Goal: Task Accomplishment & Management: Use online tool/utility

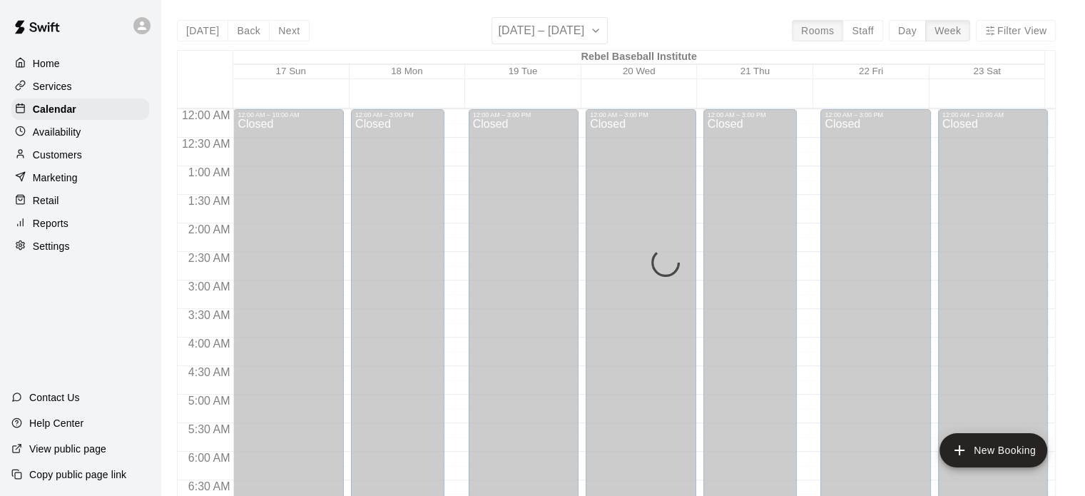
scroll to position [452, 0]
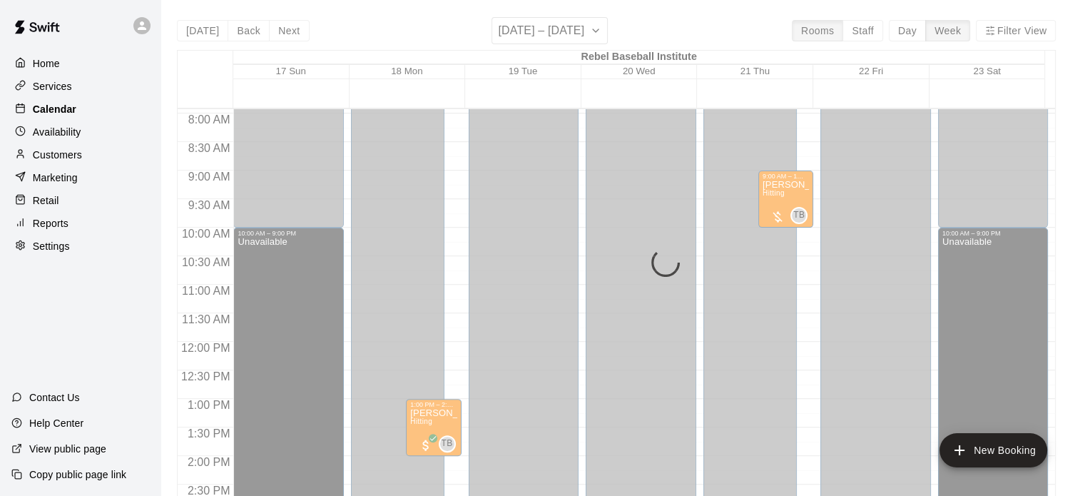
click at [68, 112] on p "Calendar" at bounding box center [55, 109] width 44 height 14
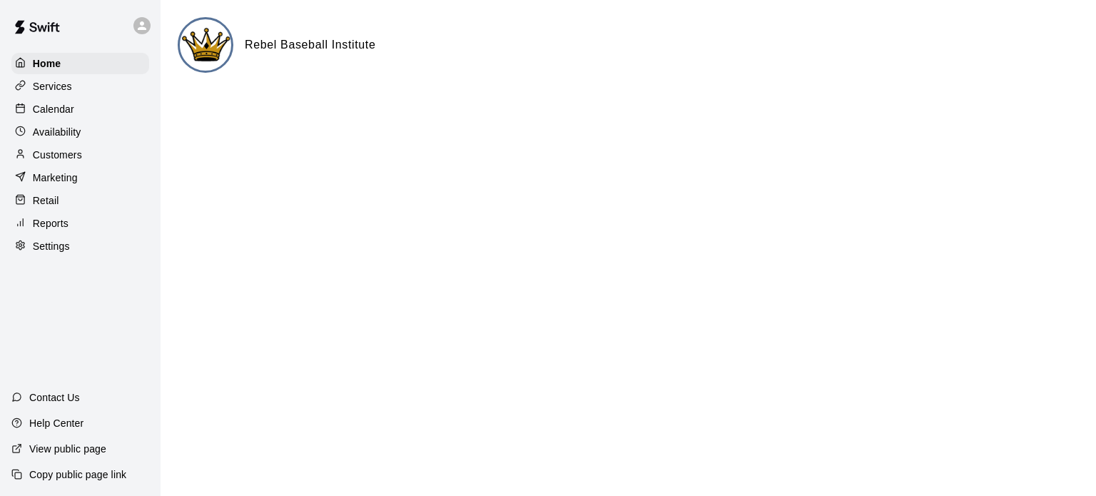
click at [39, 113] on p "Calendar" at bounding box center [53, 109] width 41 height 14
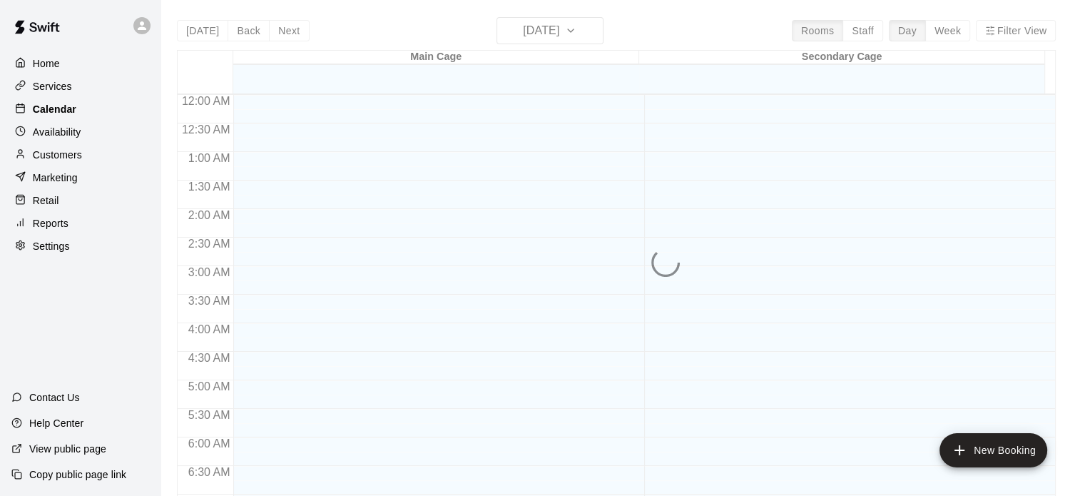
scroll to position [585, 0]
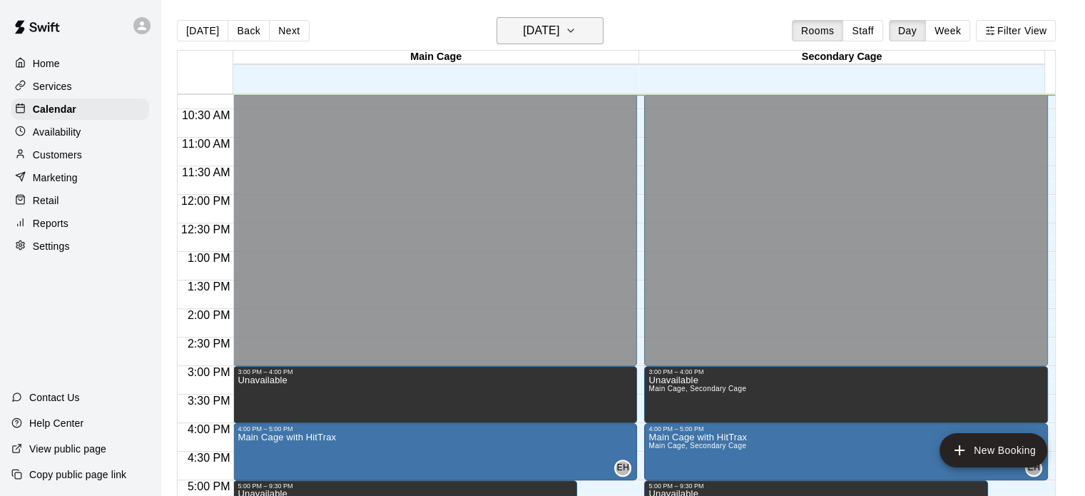
click at [559, 26] on h6 "Wednesday Aug 13" at bounding box center [541, 31] width 36 height 20
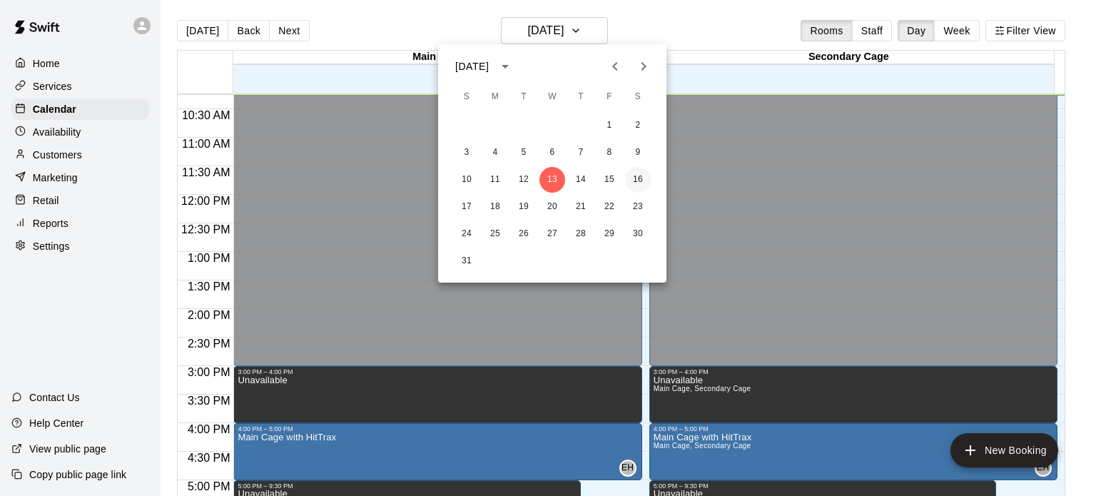
click at [636, 179] on button "16" at bounding box center [638, 180] width 26 height 26
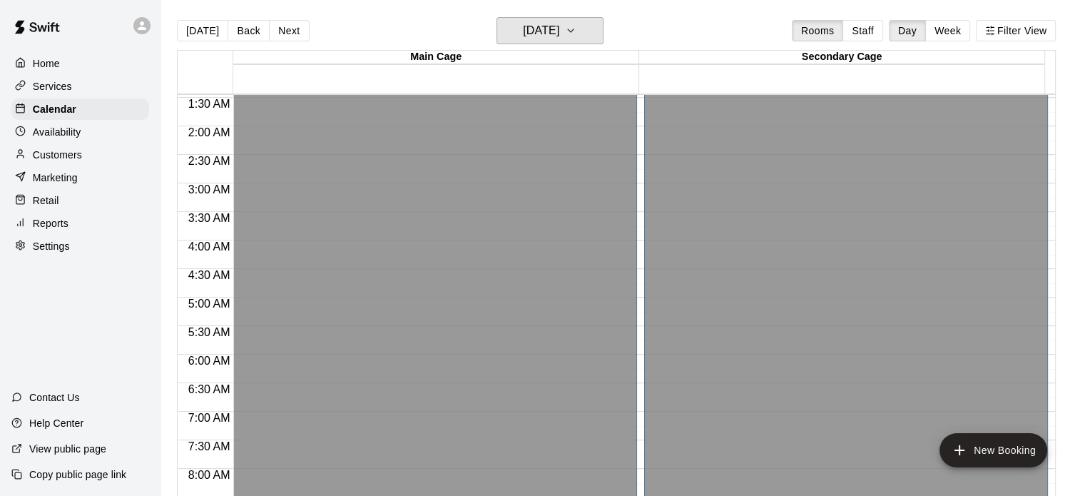
scroll to position [84, 0]
